Goal: Task Accomplishment & Management: Manage account settings

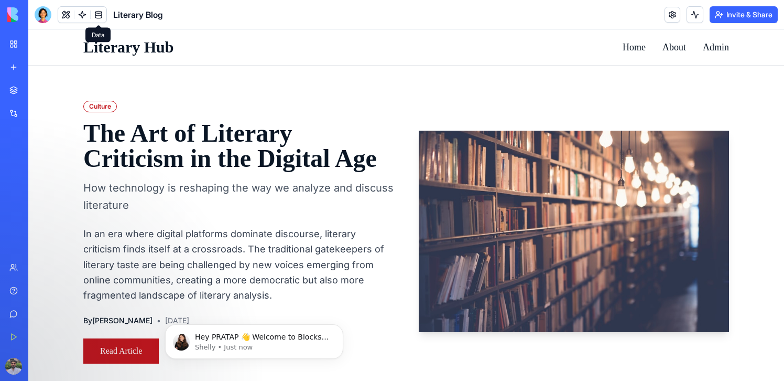
click at [98, 12] on link at bounding box center [99, 15] width 16 height 16
click at [98, 19] on link at bounding box center [99, 15] width 16 height 16
click at [98, 11] on link at bounding box center [99, 15] width 16 height 16
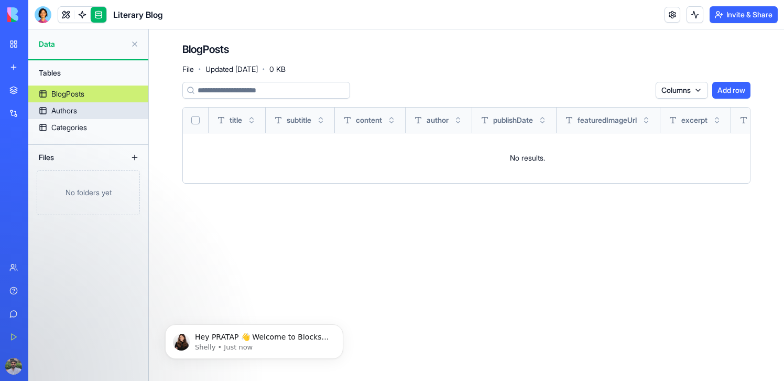
click at [75, 111] on div "Authors" at bounding box center [64, 110] width 26 height 10
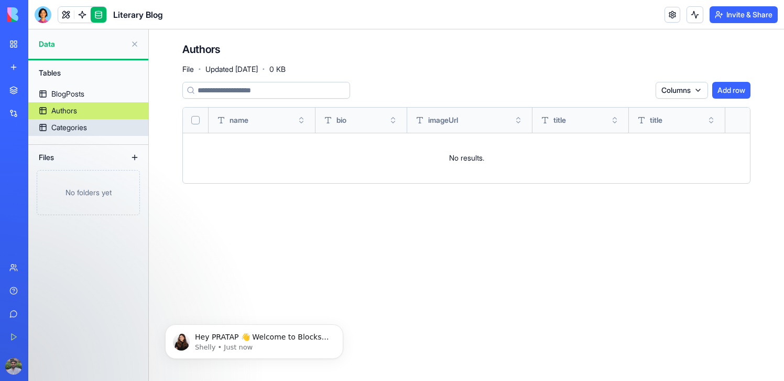
click at [74, 128] on div "Categories" at bounding box center [69, 127] width 36 height 10
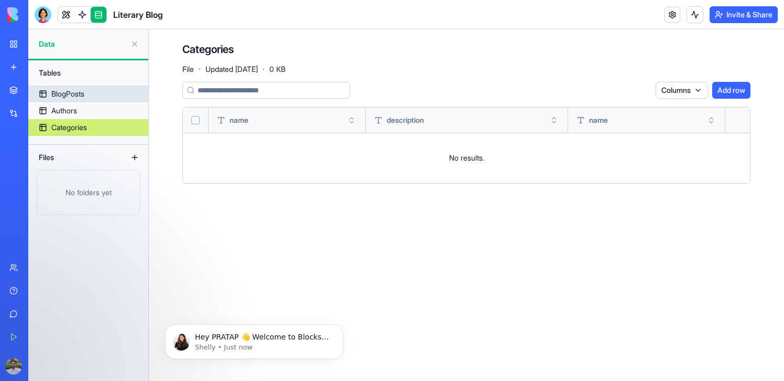
click at [72, 94] on div "BlogPosts" at bounding box center [67, 94] width 33 height 10
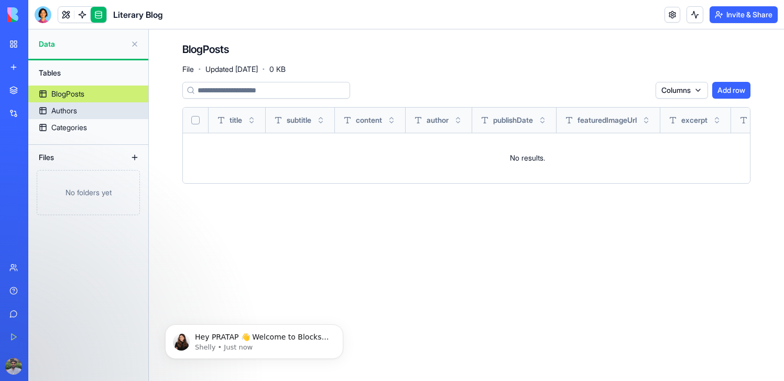
click at [74, 104] on link "Authors" at bounding box center [88, 110] width 120 height 17
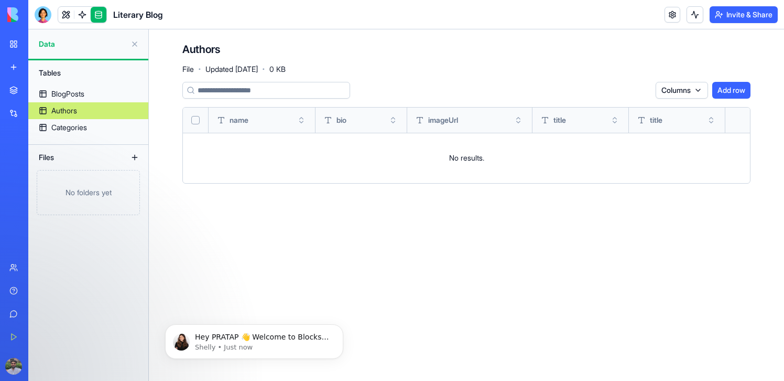
click at [76, 111] on div "Authors" at bounding box center [64, 110] width 26 height 10
click at [75, 118] on link "Authors" at bounding box center [88, 110] width 120 height 17
click at [78, 128] on div "Categories" at bounding box center [69, 127] width 36 height 10
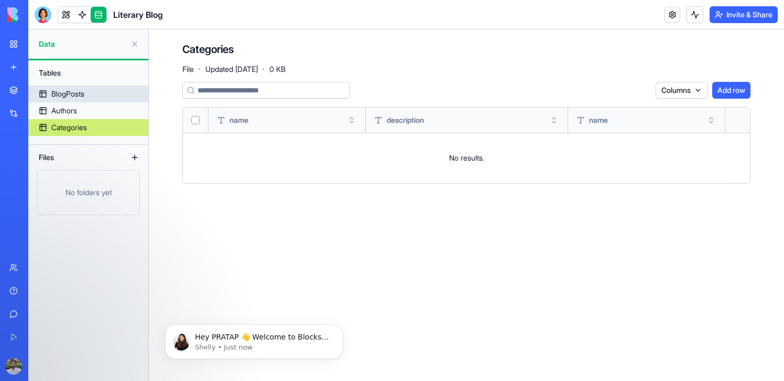
click at [75, 93] on div "BlogPosts" at bounding box center [67, 94] width 33 height 10
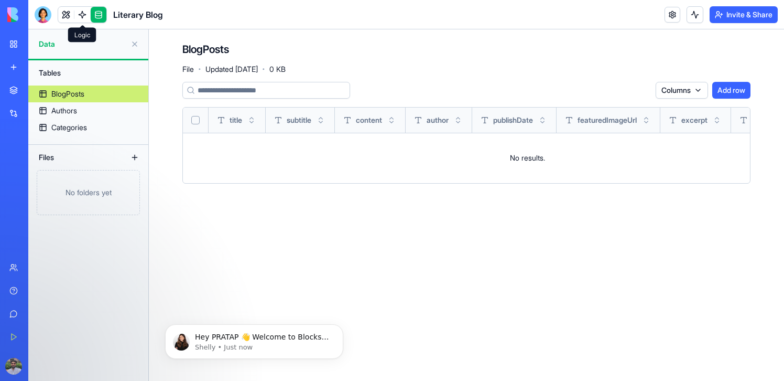
click at [84, 13] on link at bounding box center [82, 15] width 16 height 16
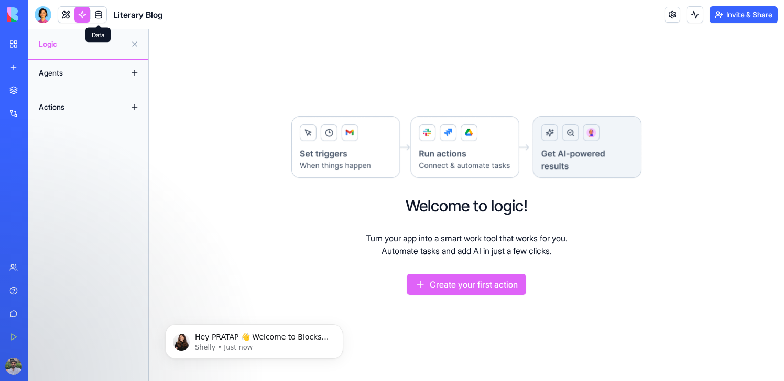
click at [56, 71] on div "Agents" at bounding box center [76, 72] width 84 height 17
click at [62, 17] on link at bounding box center [66, 15] width 16 height 16
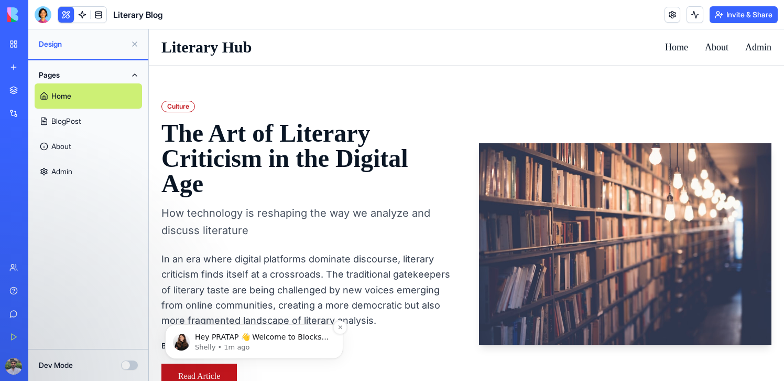
click at [258, 331] on div "Hey PRATAP 👋 Welcome to Blocks 🙌 I'm here if you have any questions! [PERSON_NA…" at bounding box center [254, 341] width 163 height 21
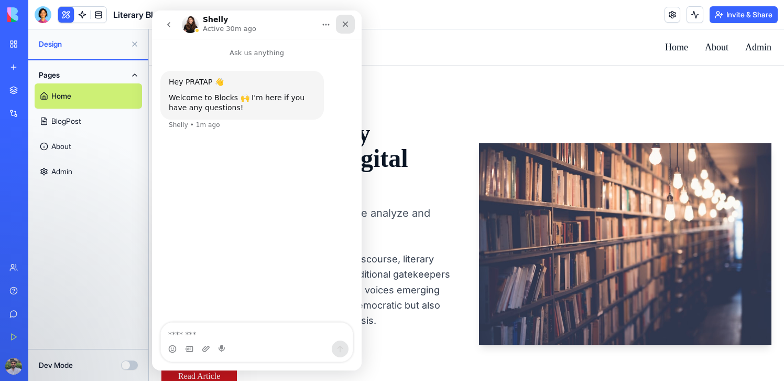
click at [340, 21] on div "Close" at bounding box center [345, 24] width 19 height 19
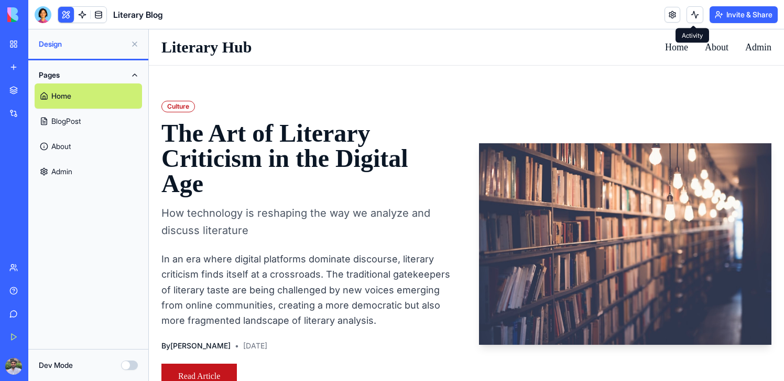
click at [689, 13] on button at bounding box center [695, 14] width 17 height 17
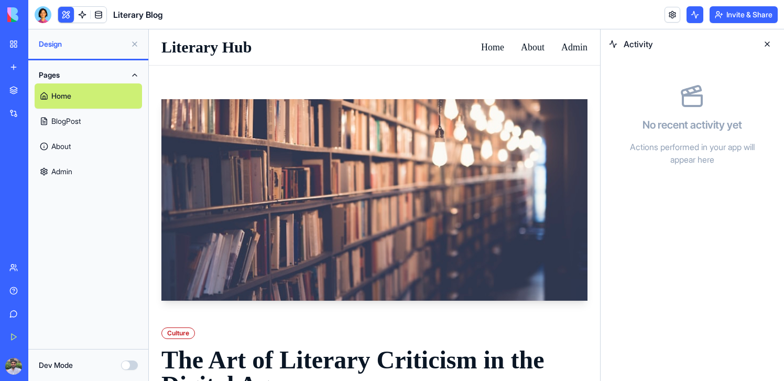
click at [689, 13] on button at bounding box center [695, 14] width 17 height 17
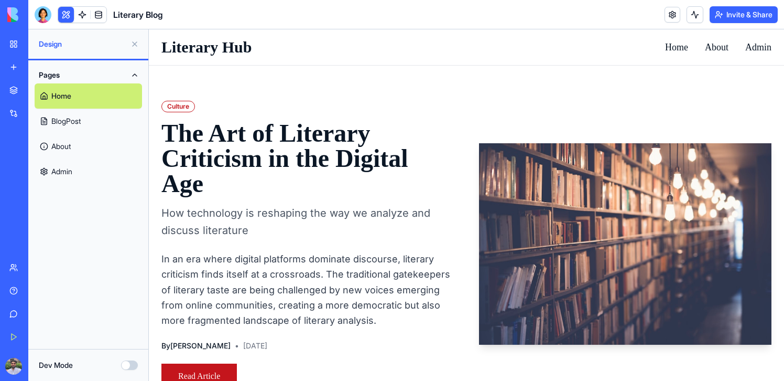
click at [725, 10] on button "Invite & Share" at bounding box center [744, 14] width 68 height 17
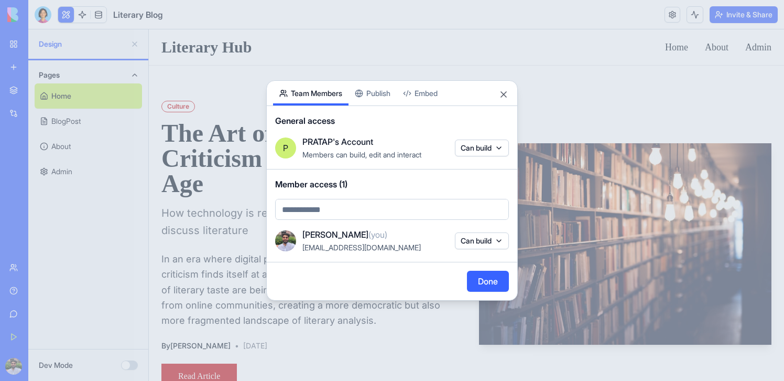
click at [374, 97] on div "Share App Team Members Publish Embed General access P PRATAP's Account Members …" at bounding box center [392, 190] width 252 height 220
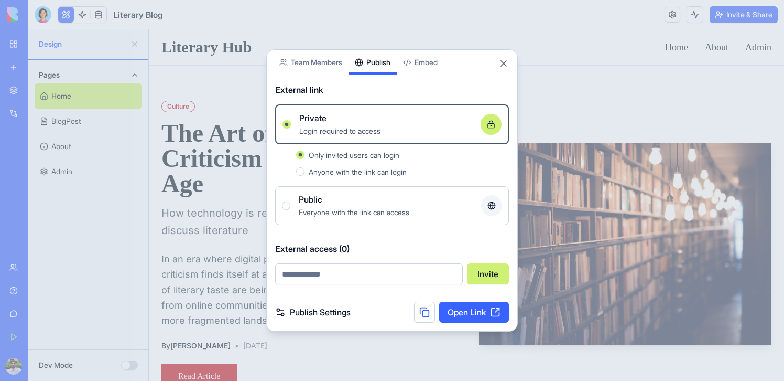
click at [333, 209] on span "Everyone with the link can access" at bounding box center [354, 212] width 111 height 9
click at [290, 209] on button "Public Everyone with the link can access" at bounding box center [286, 205] width 8 height 8
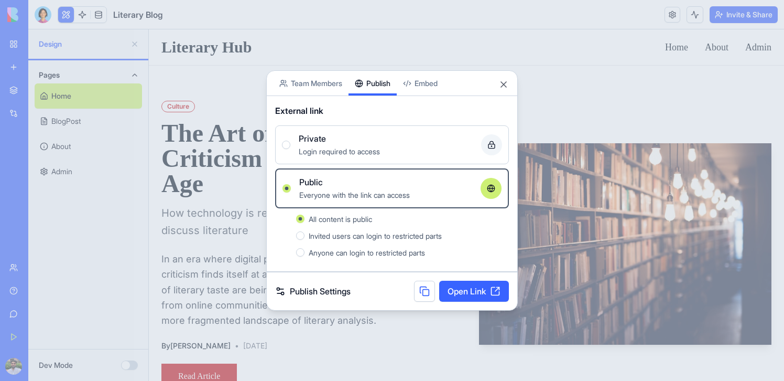
click at [467, 291] on link "Open Link" at bounding box center [474, 290] width 70 height 21
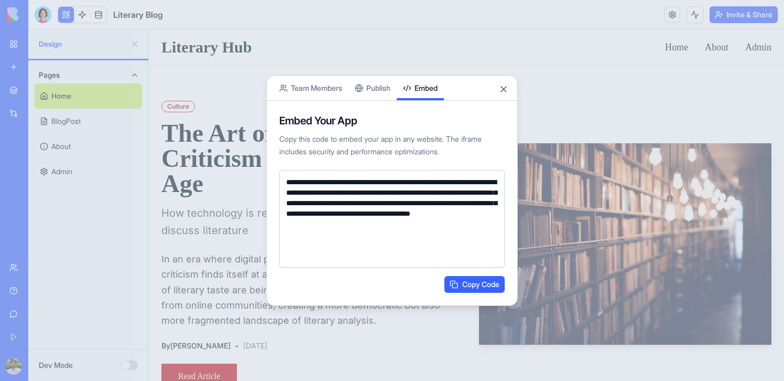
click at [428, 81] on button "Embed" at bounding box center [420, 87] width 47 height 25
click at [384, 93] on button "Publish" at bounding box center [373, 87] width 48 height 25
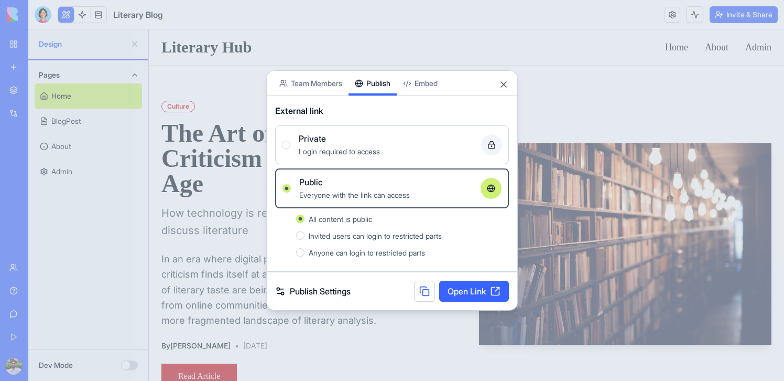
click at [300, 291] on link "Publish Settings" at bounding box center [312, 291] width 75 height 13
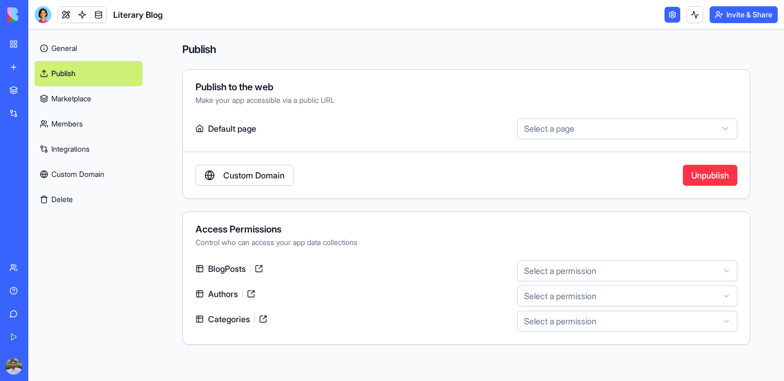
click at [73, 176] on link "Custom Domain" at bounding box center [89, 173] width 108 height 25
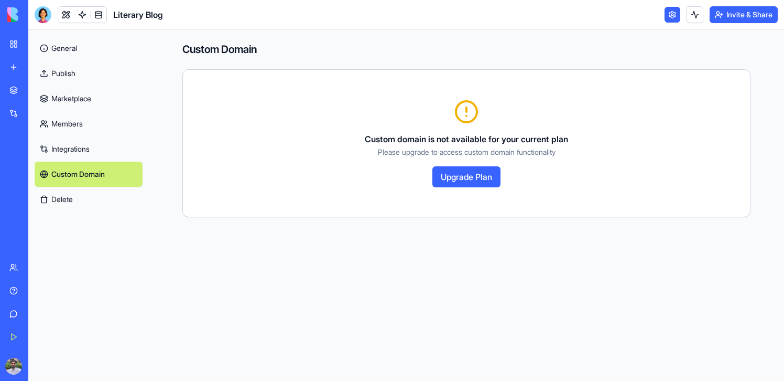
click at [468, 178] on button "Upgrade Plan" at bounding box center [467, 176] width 68 height 21
